Goal: Download file/media

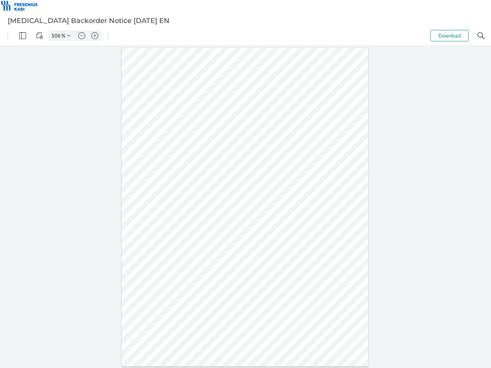
click at [23, 36] on img "Panel" at bounding box center [22, 35] width 7 height 7
click at [39, 36] on img "View Controls" at bounding box center [39, 35] width 7 height 7
click at [57, 36] on input "106" at bounding box center [55, 35] width 12 height 7
click at [69, 36] on img "Zoom Controls" at bounding box center [68, 35] width 3 height 3
click at [82, 36] on img "Zoom out" at bounding box center [81, 35] width 7 height 7
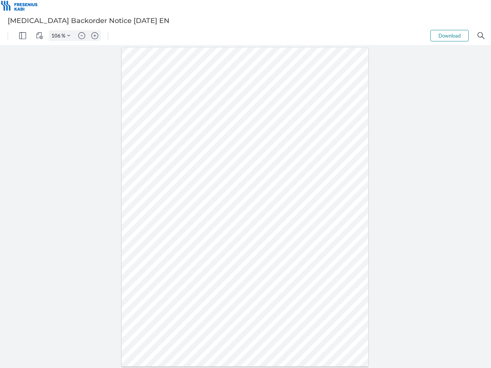
click at [95, 36] on img "Zoom in" at bounding box center [94, 35] width 7 height 7
click at [449, 36] on button "Download" at bounding box center [449, 35] width 38 height 11
type input "106"
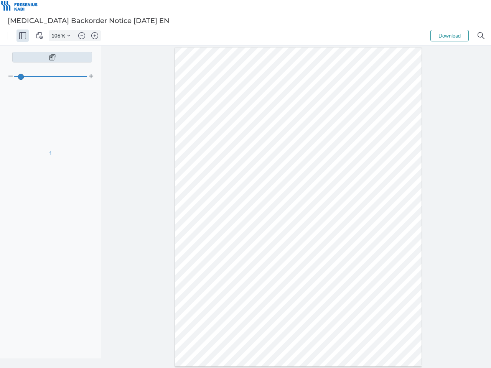
click at [481, 36] on img "Search" at bounding box center [480, 35] width 7 height 7
